Goal: Use online tool/utility: Use online tool/utility

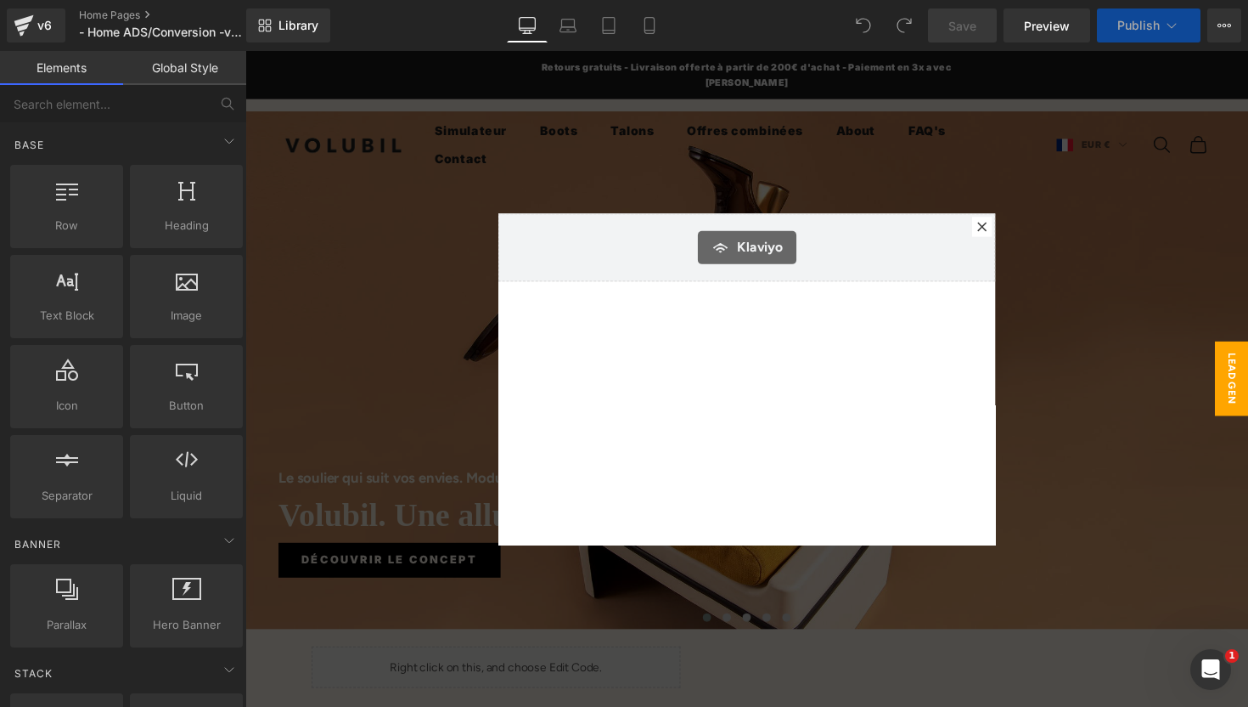
click at [1003, 230] on icon at bounding box center [1000, 231] width 10 height 10
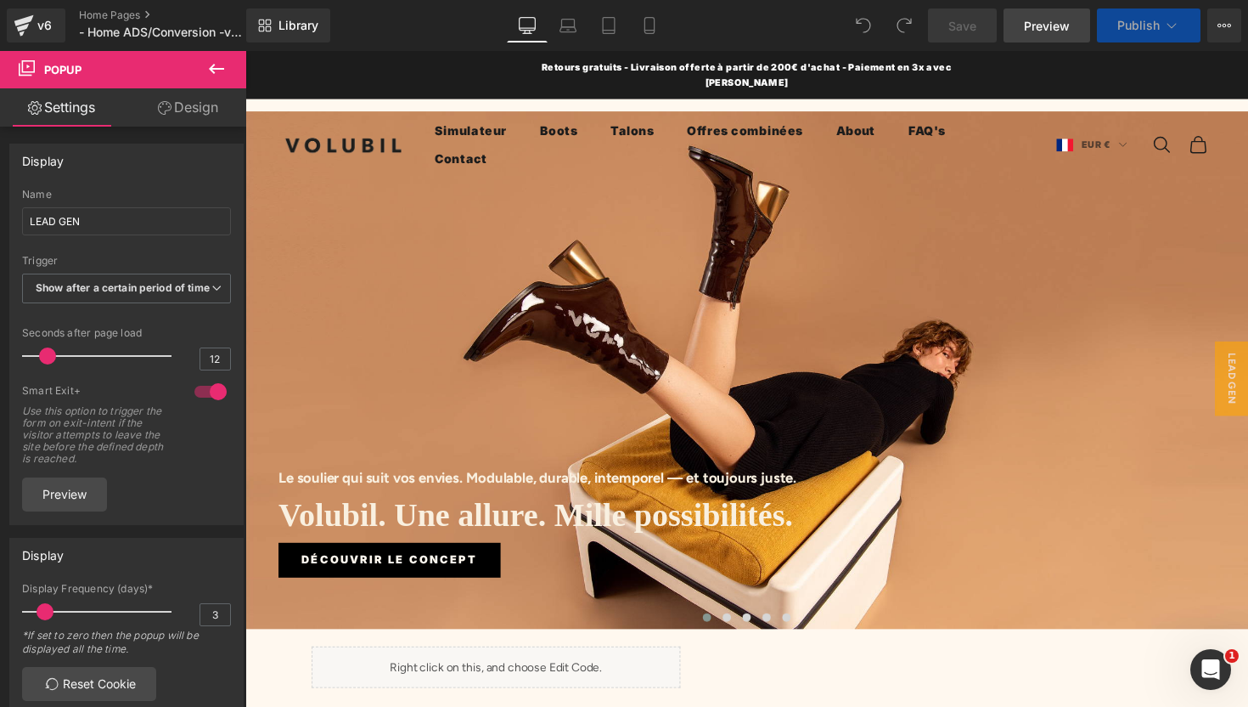
click at [1058, 29] on span "Preview" at bounding box center [1047, 26] width 46 height 18
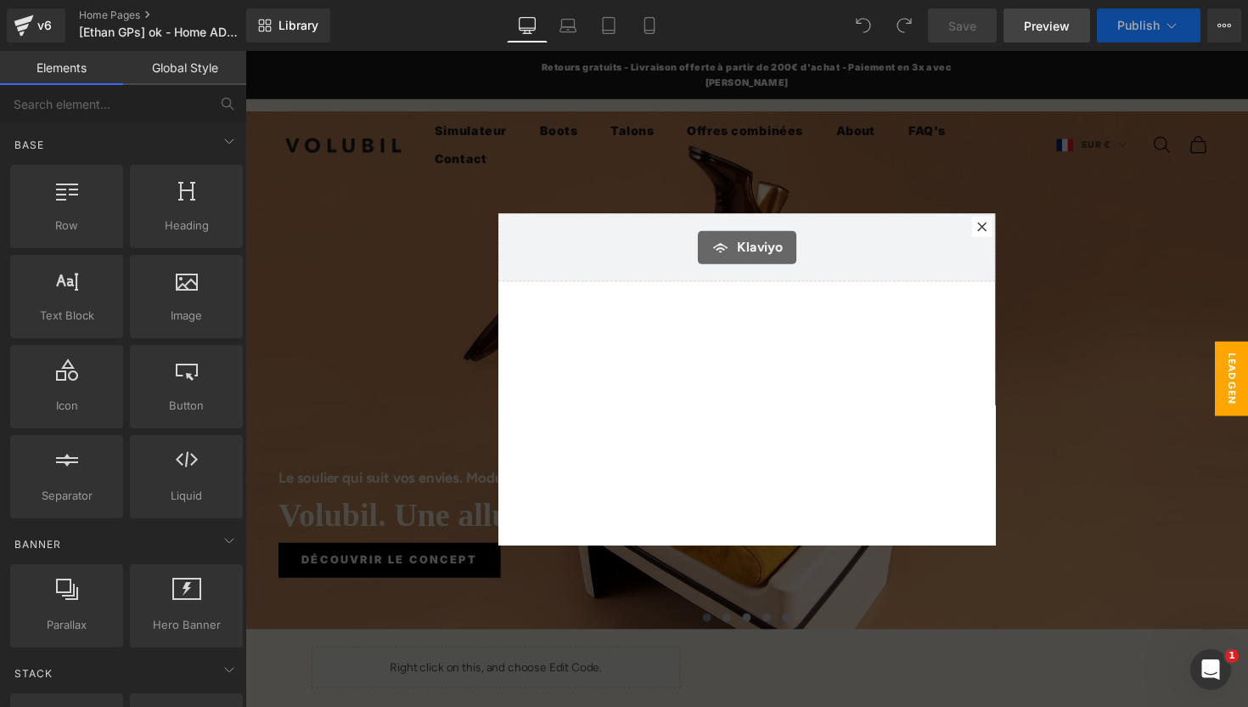
click at [1036, 26] on span "Preview" at bounding box center [1047, 26] width 46 height 18
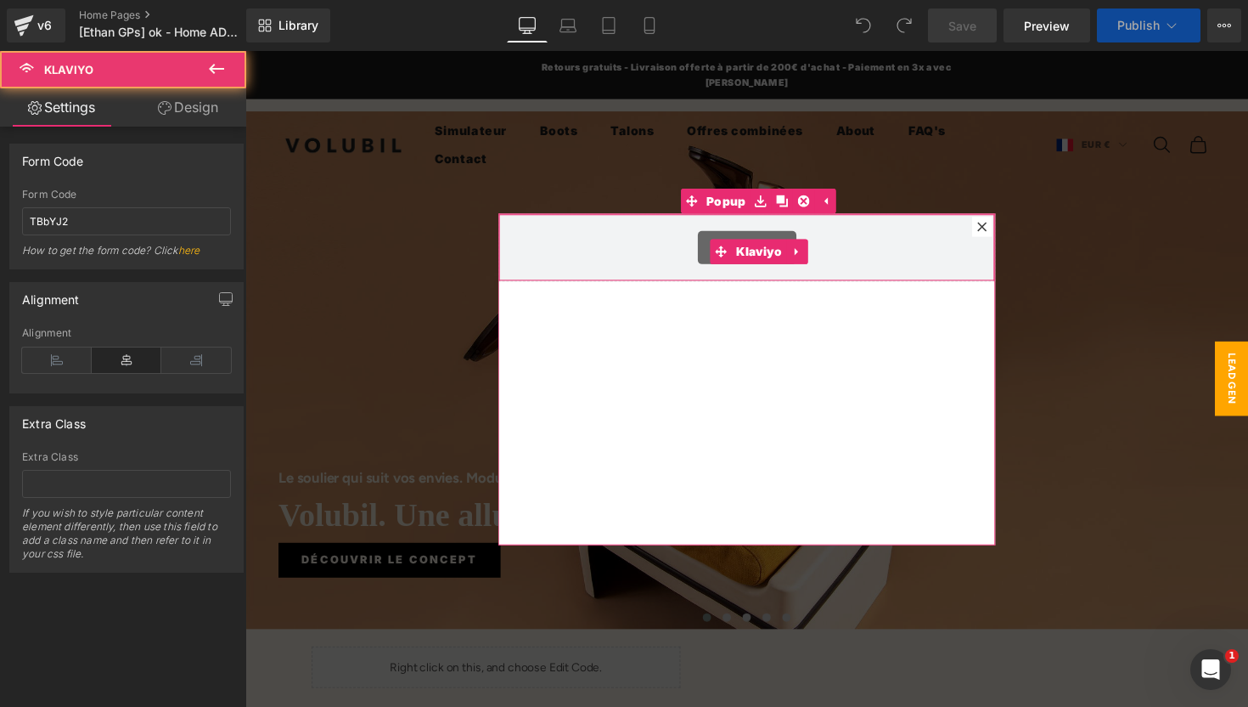
click at [609, 260] on div "Klaviyo" at bounding box center [759, 252] width 474 height 34
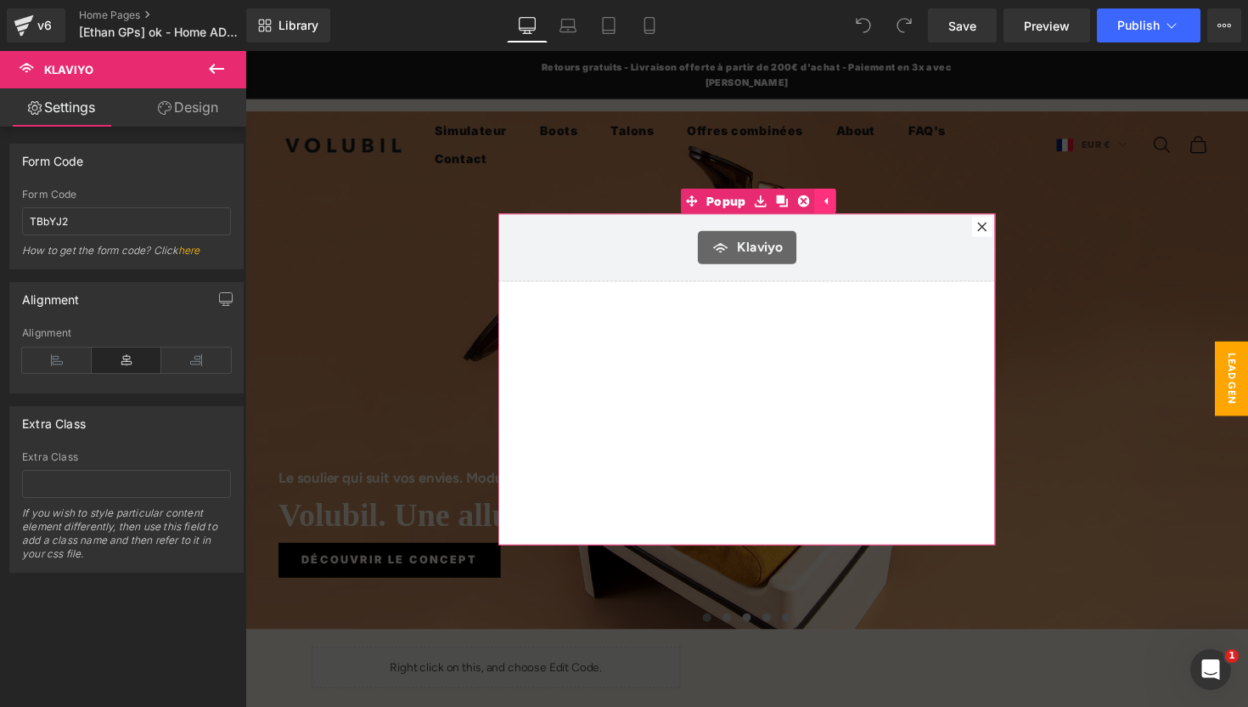
click at [840, 203] on icon at bounding box center [839, 204] width 3 height 8
click at [804, 203] on icon at bounding box center [804, 204] width 3 height 8
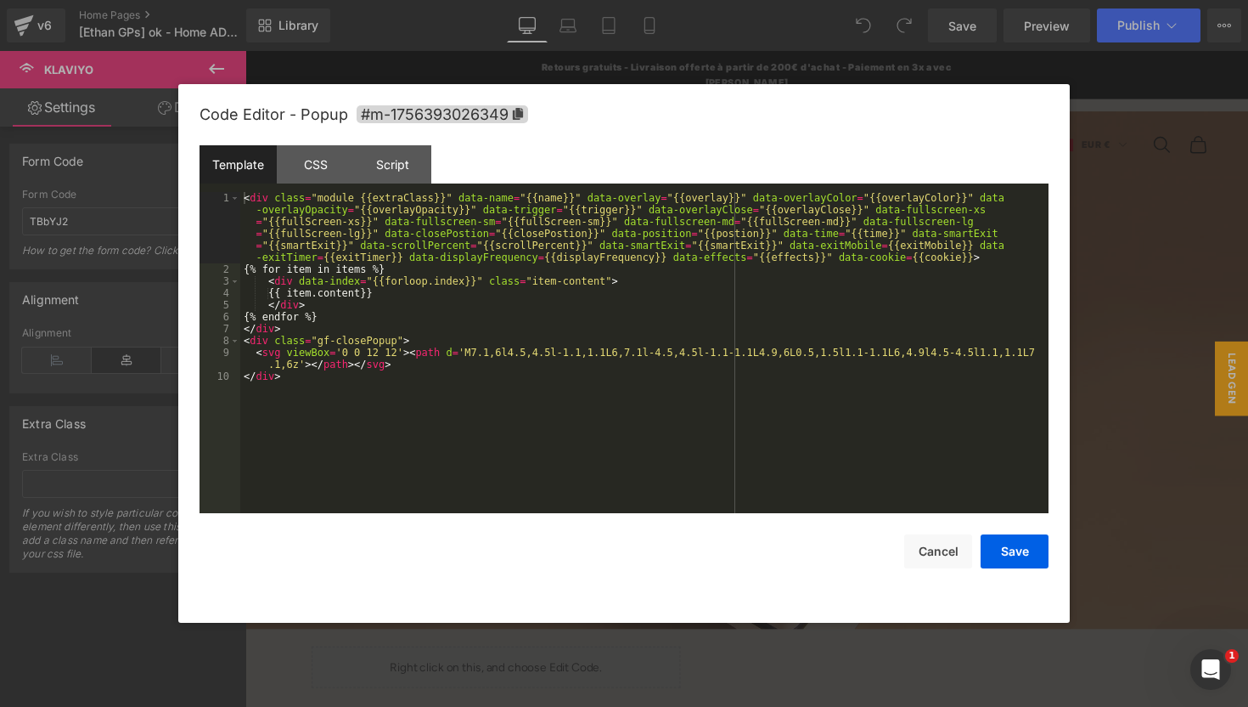
click at [701, 0] on div "You are previewing how the will restyle your page. You can not edit Elements in…" at bounding box center [624, 0] width 1248 height 0
click at [313, 161] on div "CSS" at bounding box center [315, 164] width 77 height 38
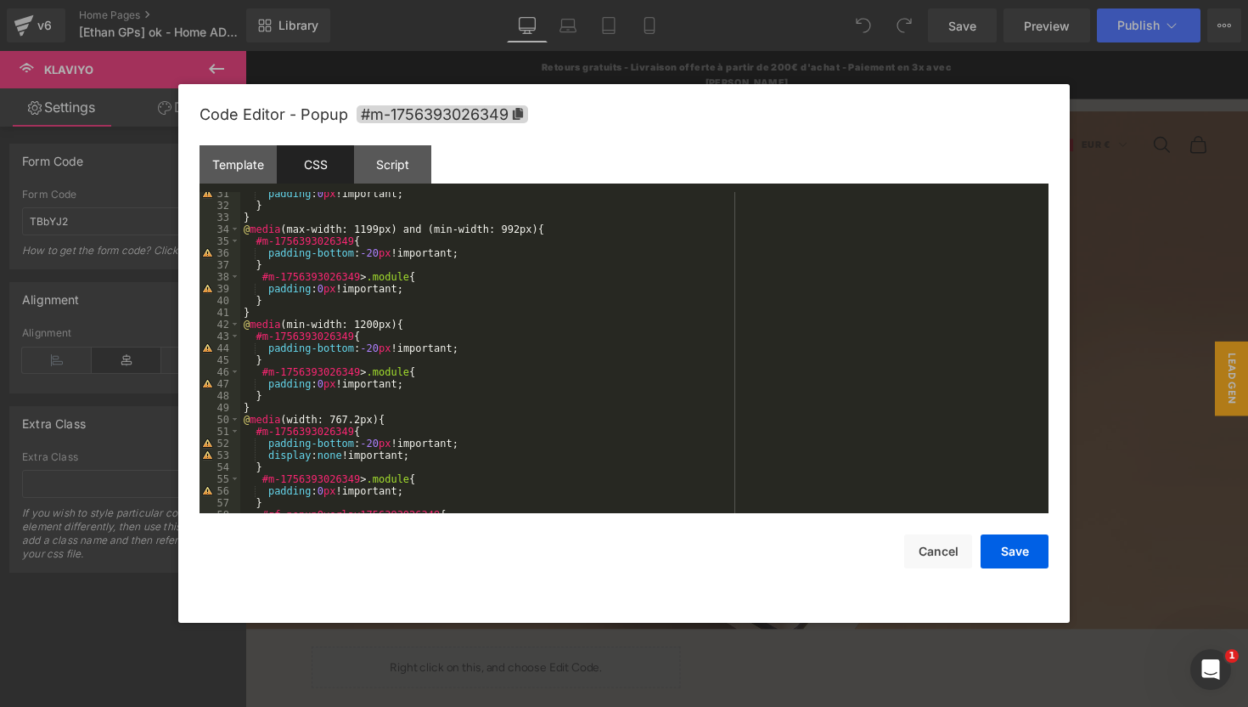
scroll to position [487, 0]
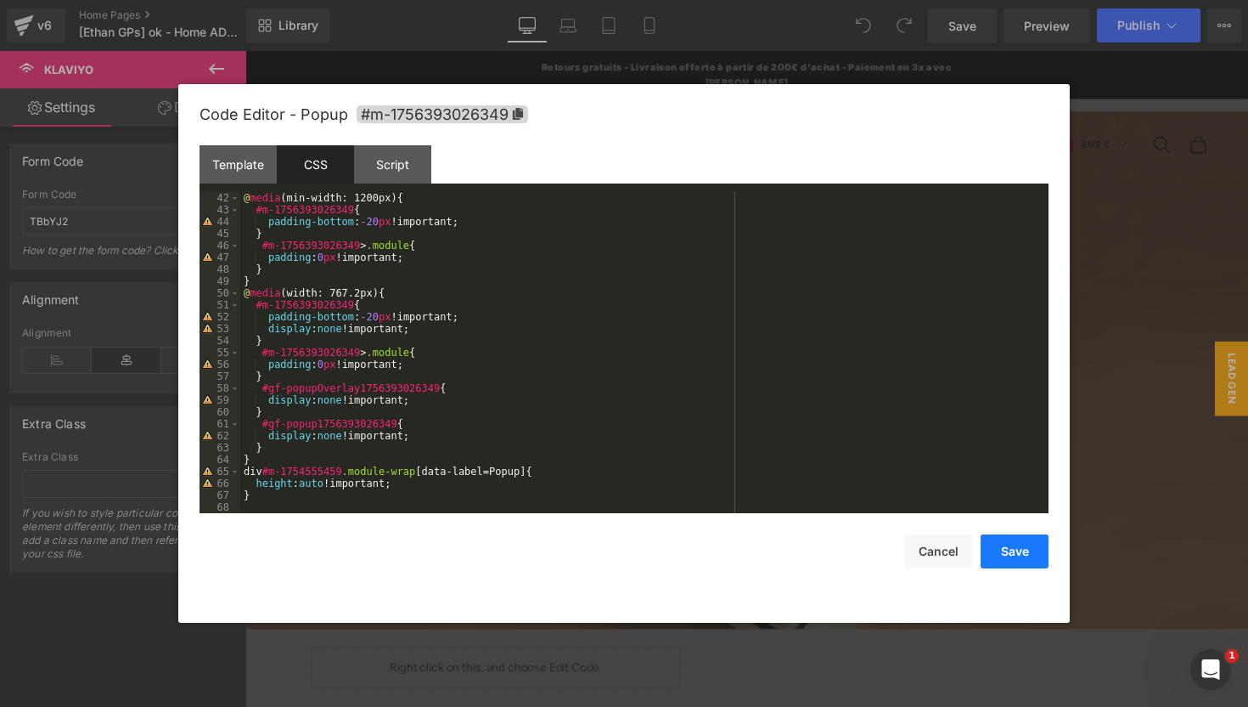
click at [1011, 555] on button "Save" at bounding box center [1015, 551] width 68 height 34
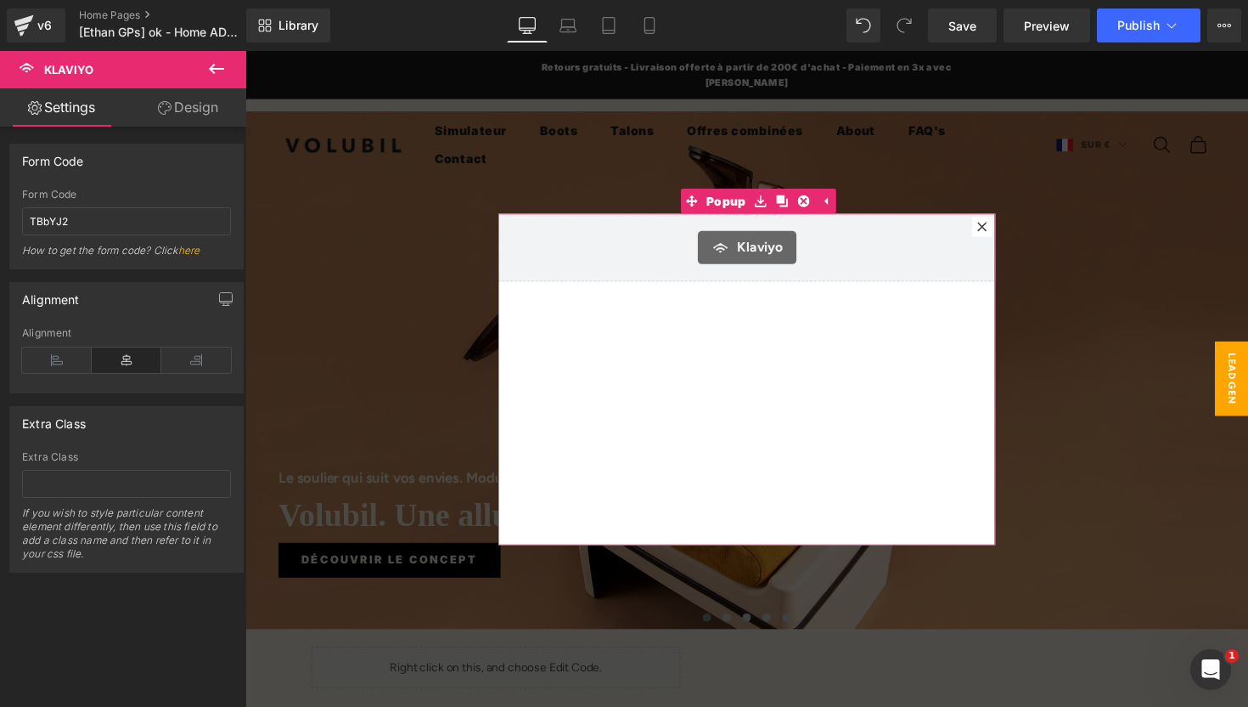
click at [997, 234] on icon at bounding box center [999, 230] width 9 height 9
